Goal: Navigation & Orientation: Find specific page/section

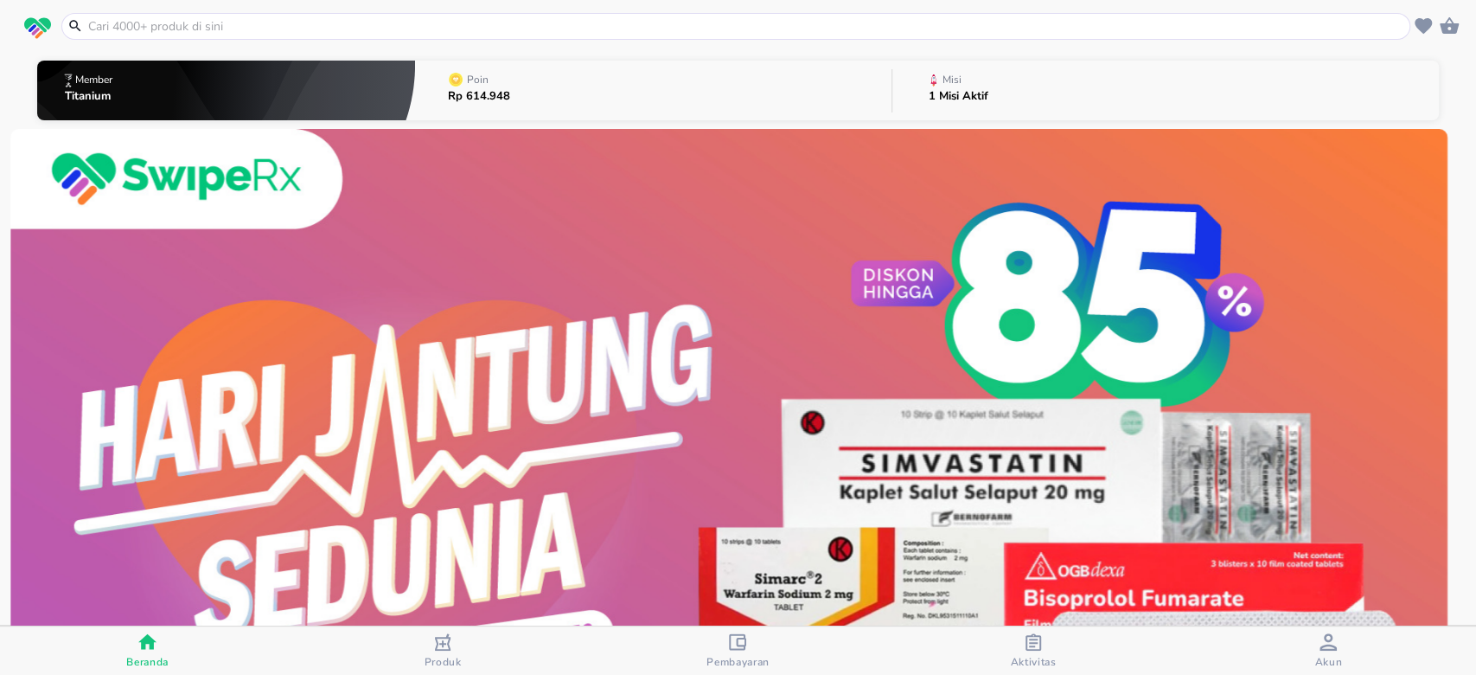
click at [1043, 626] on button "Aktivitas" at bounding box center [1033, 650] width 295 height 48
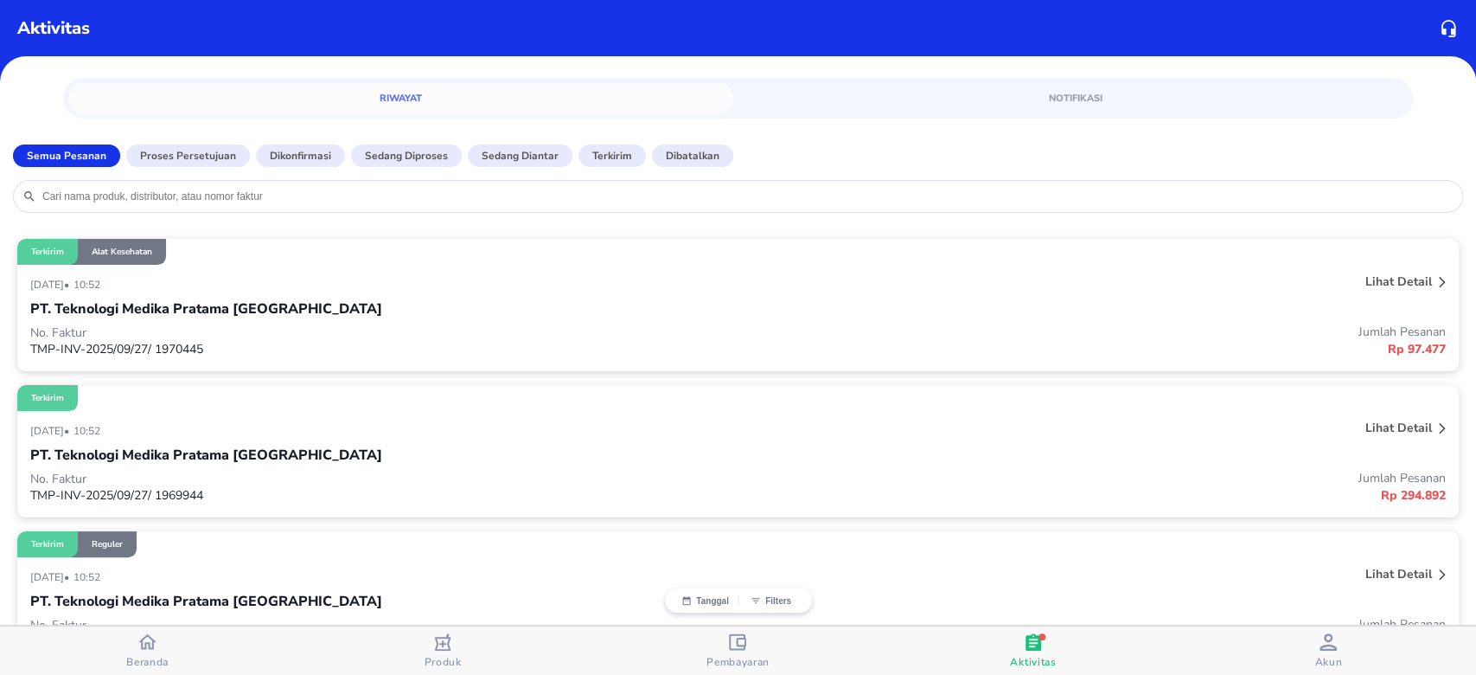
click at [169, 658] on span "Beranda" at bounding box center [147, 662] width 42 height 14
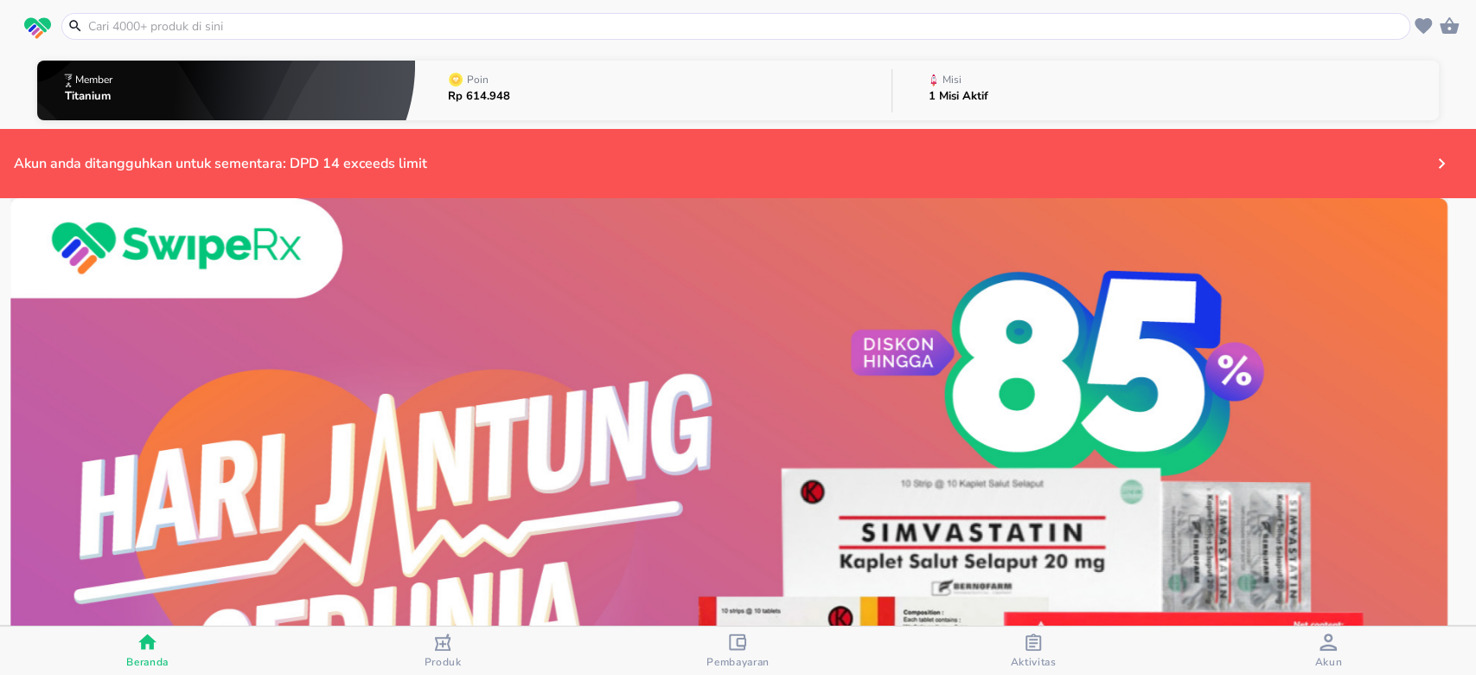
click at [987, 87] on button "Misi 1 Misi Aktif" at bounding box center [1165, 90] width 547 height 68
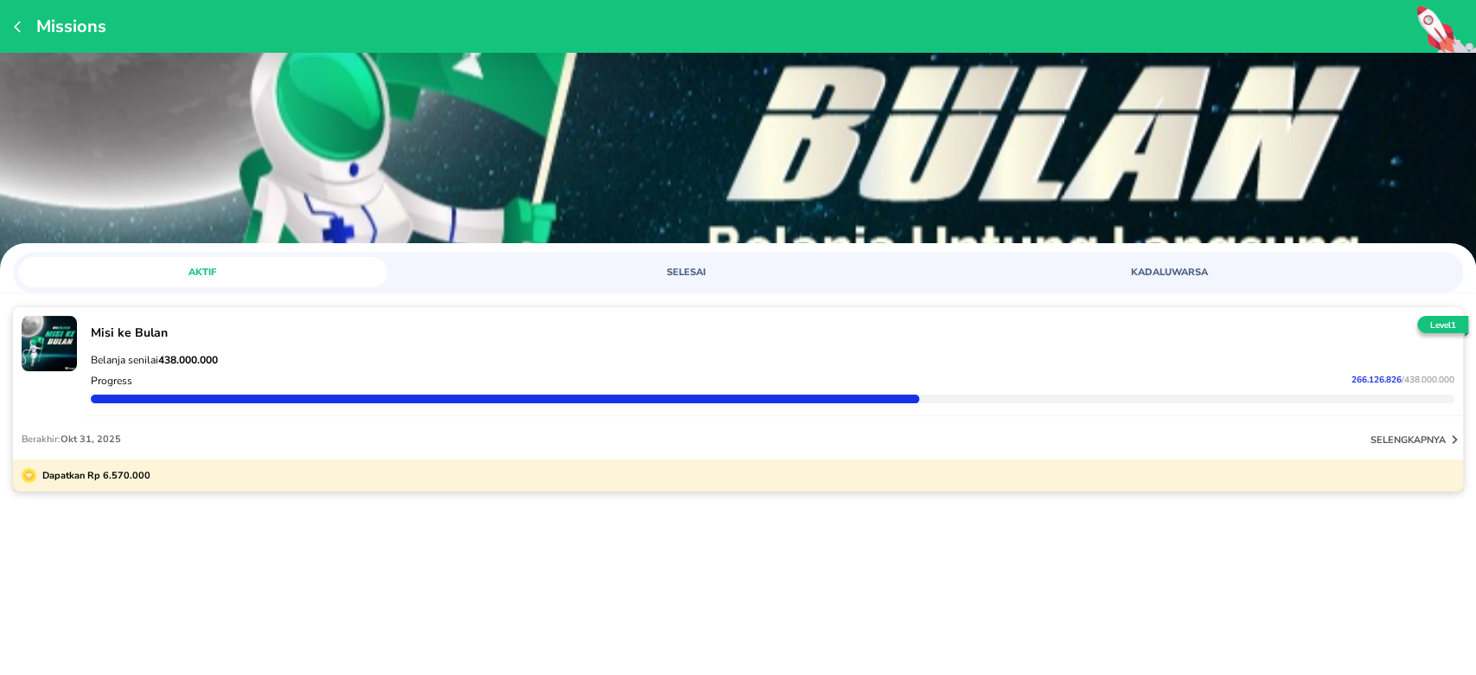
click at [14, 26] on icon "button" at bounding box center [21, 27] width 14 height 14
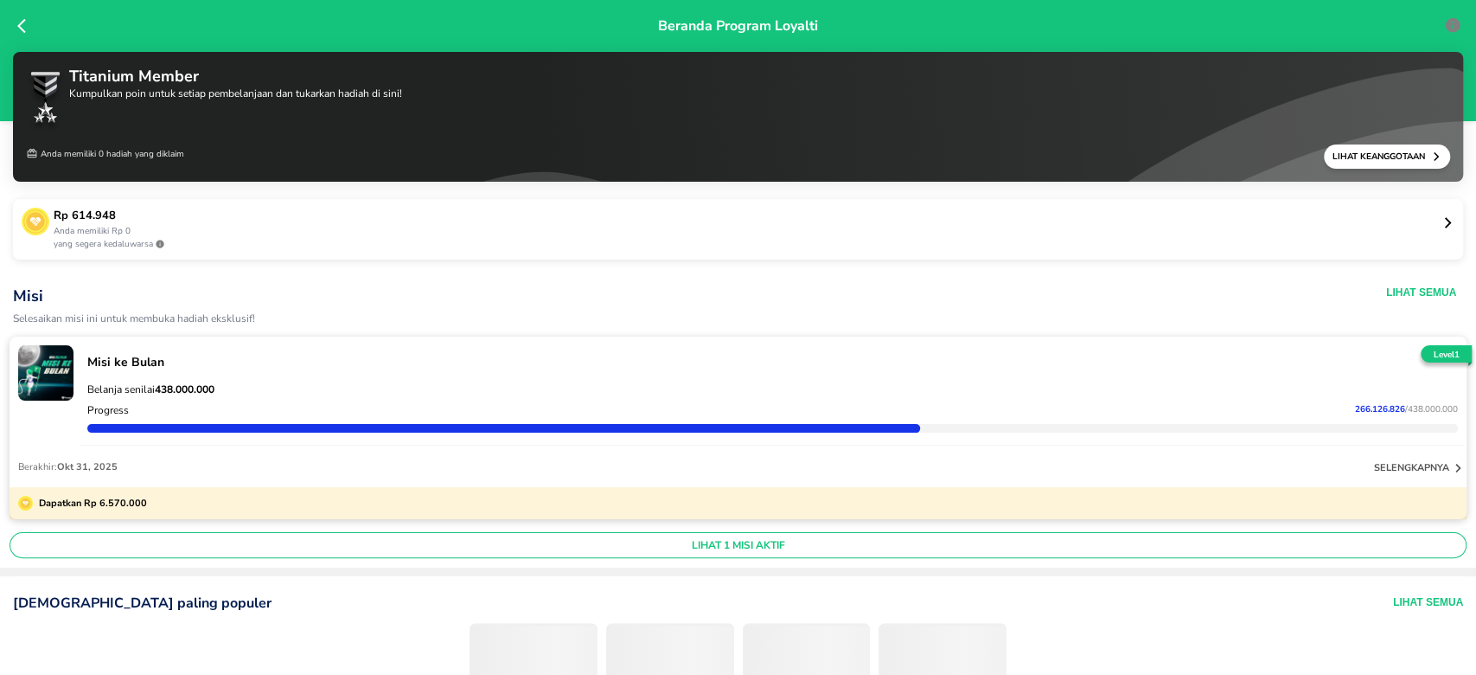
click at [17, 29] on icon at bounding box center [25, 25] width 17 height 17
